Goal: Check status: Check status

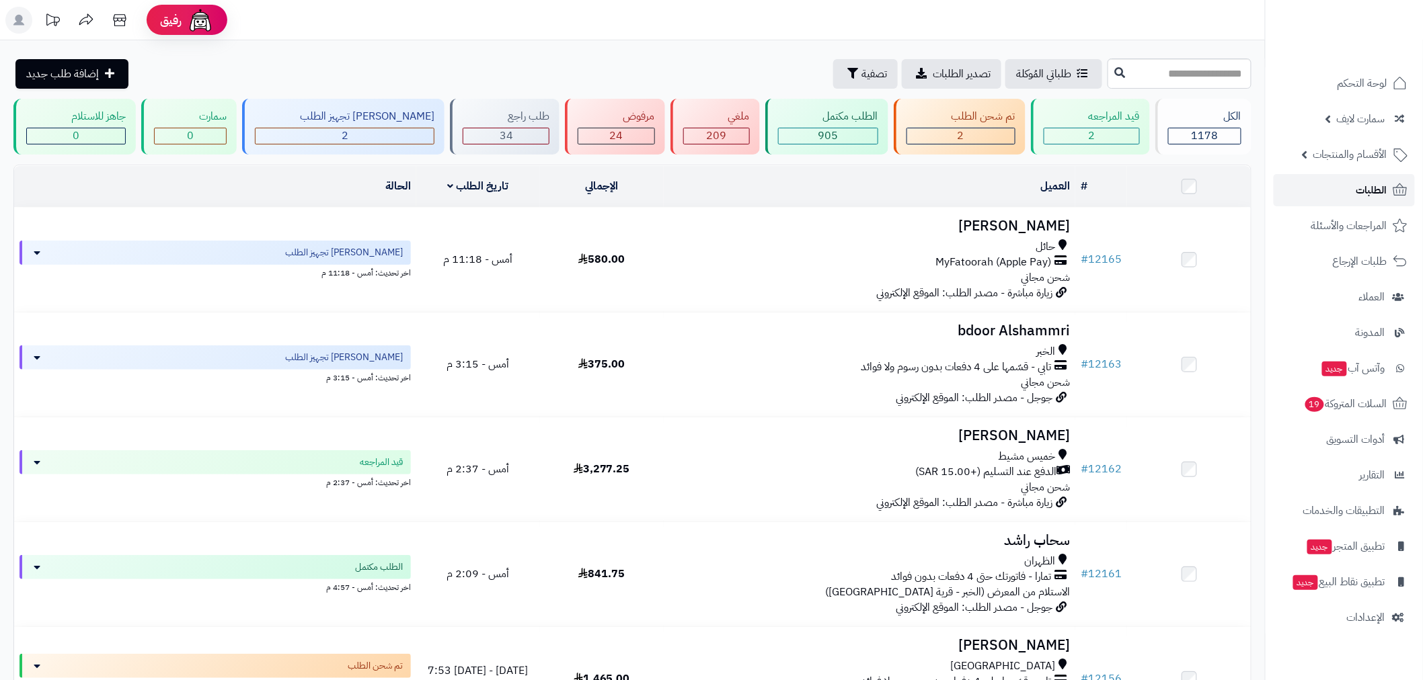
click at [1356, 190] on link "الطلبات" at bounding box center [1344, 190] width 141 height 32
click at [1350, 180] on link "الطلبات" at bounding box center [1344, 190] width 141 height 32
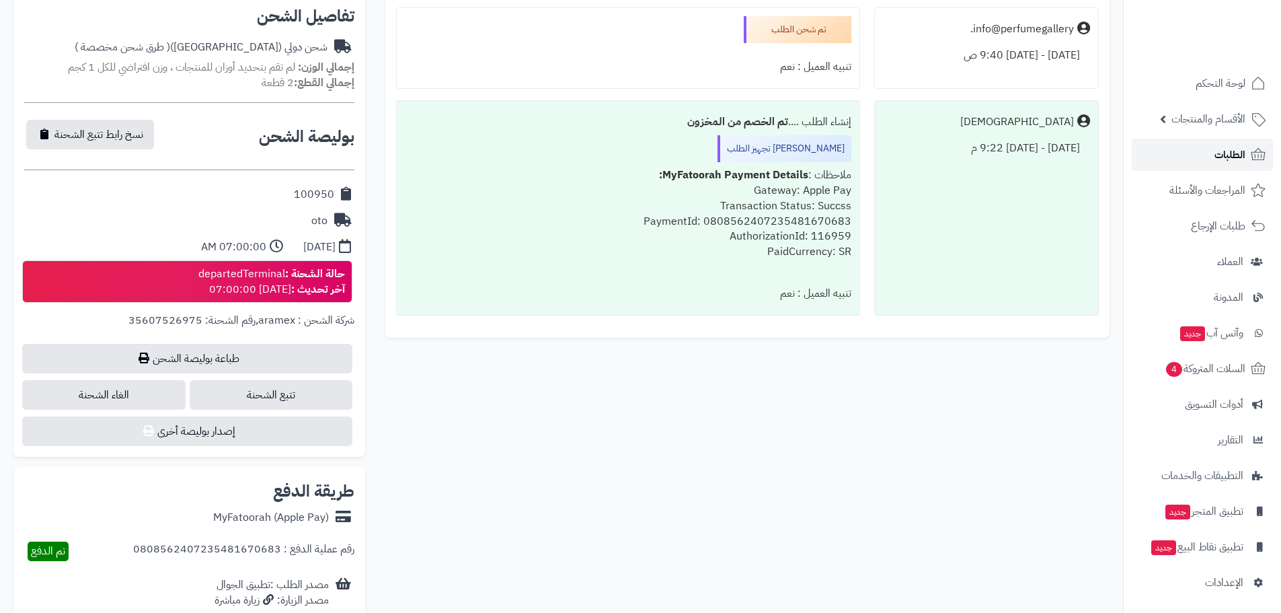
click at [1237, 148] on span "الطلبات" at bounding box center [1229, 154] width 31 height 19
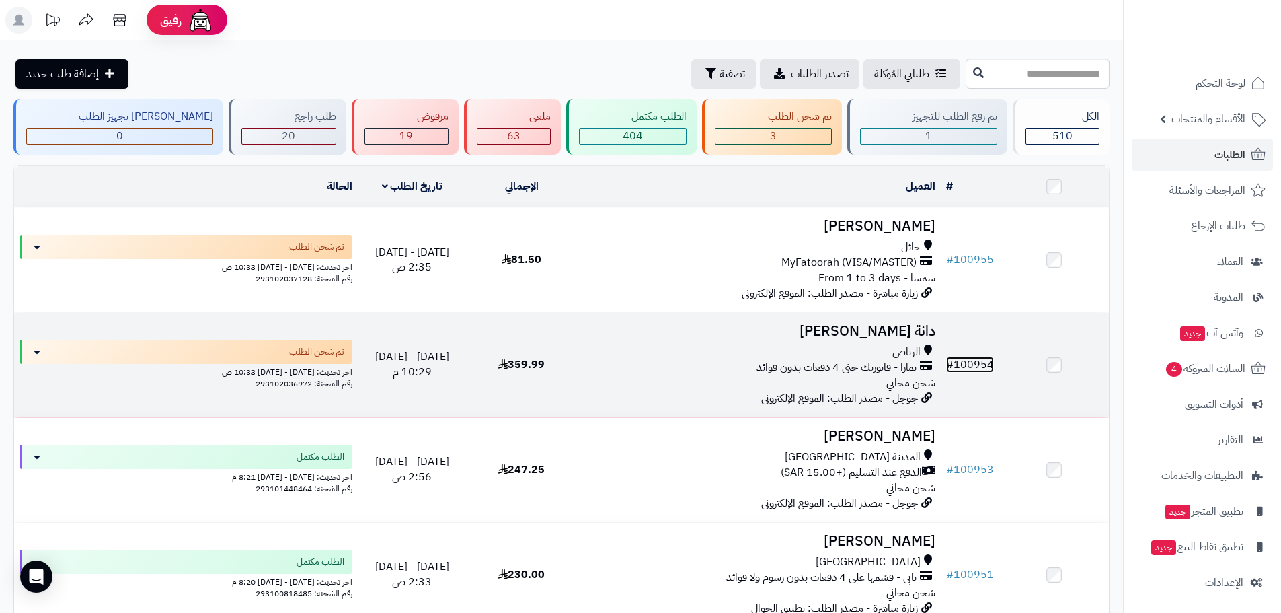
click at [966, 364] on link "# 100954" at bounding box center [970, 364] width 48 height 16
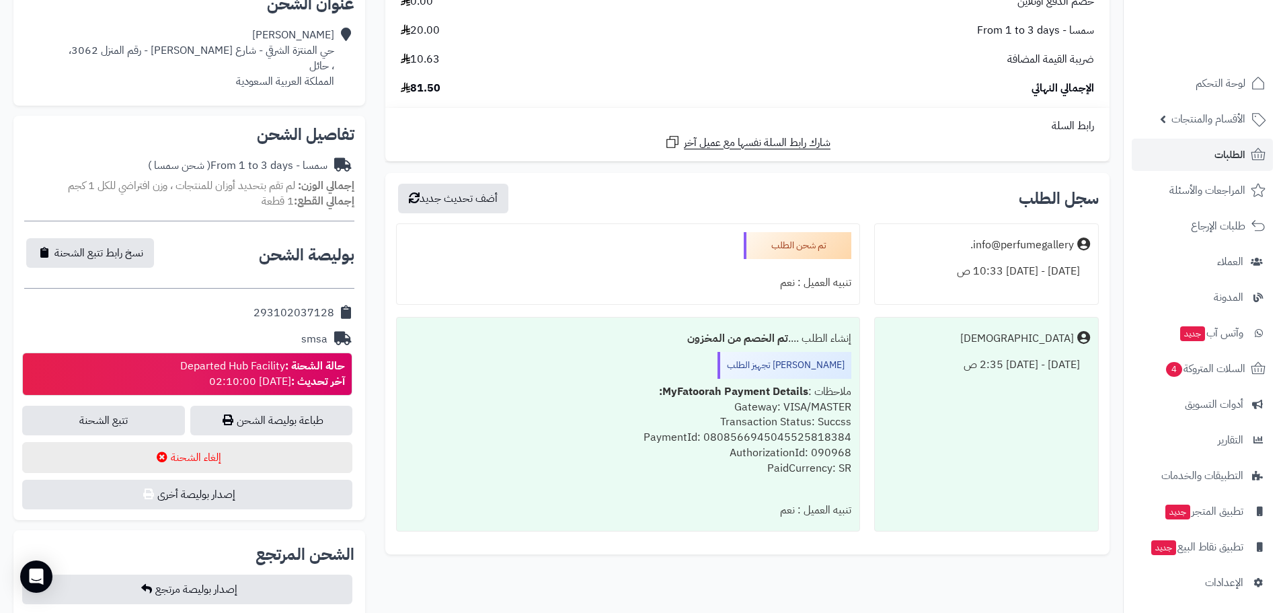
scroll to position [314, 0]
